Goal: Information Seeking & Learning: Compare options

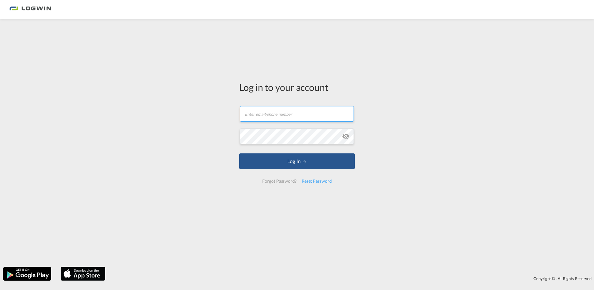
click at [268, 114] on input "text" at bounding box center [297, 114] width 114 height 16
type input "[PERSON_NAME][EMAIL_ADDRESS][DOMAIN_NAME]"
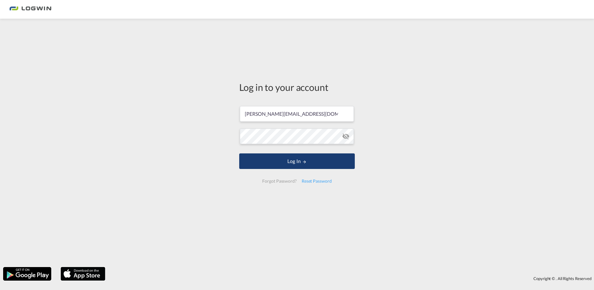
click at [281, 164] on button "Log In" at bounding box center [297, 161] width 116 height 16
